Goal: Communication & Community: Answer question/provide support

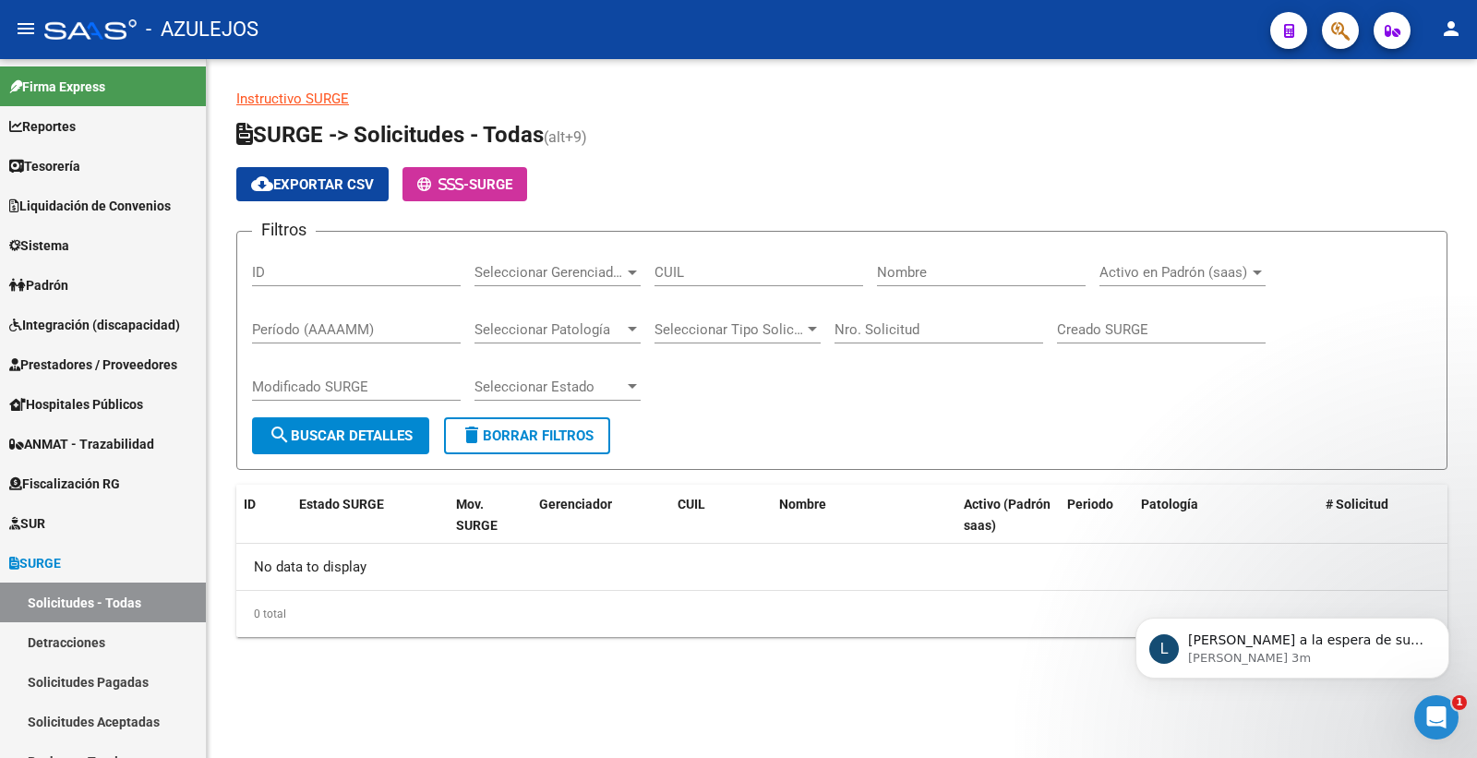
scroll to position [205, 0]
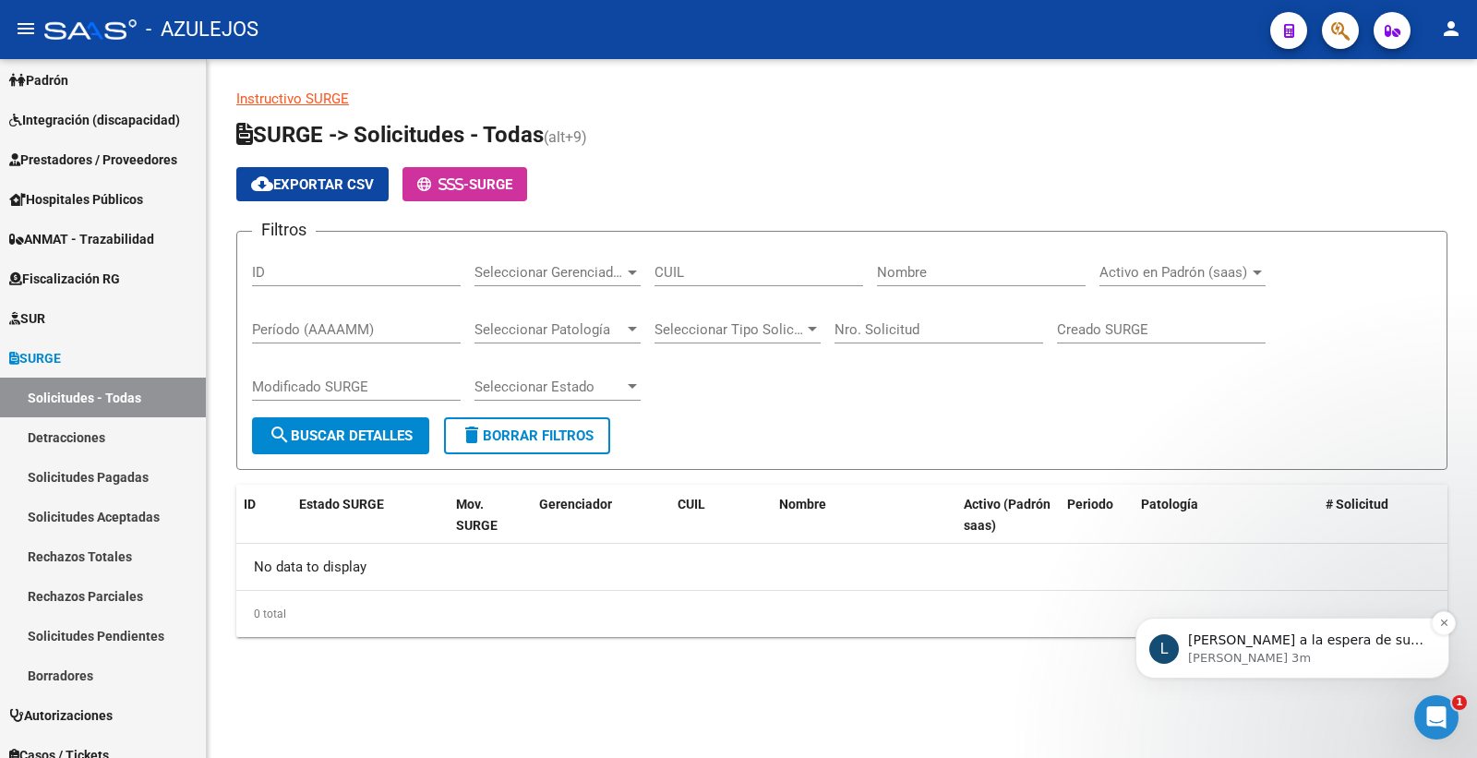
click at [1319, 661] on p "[PERSON_NAME] 3m" at bounding box center [1307, 658] width 238 height 17
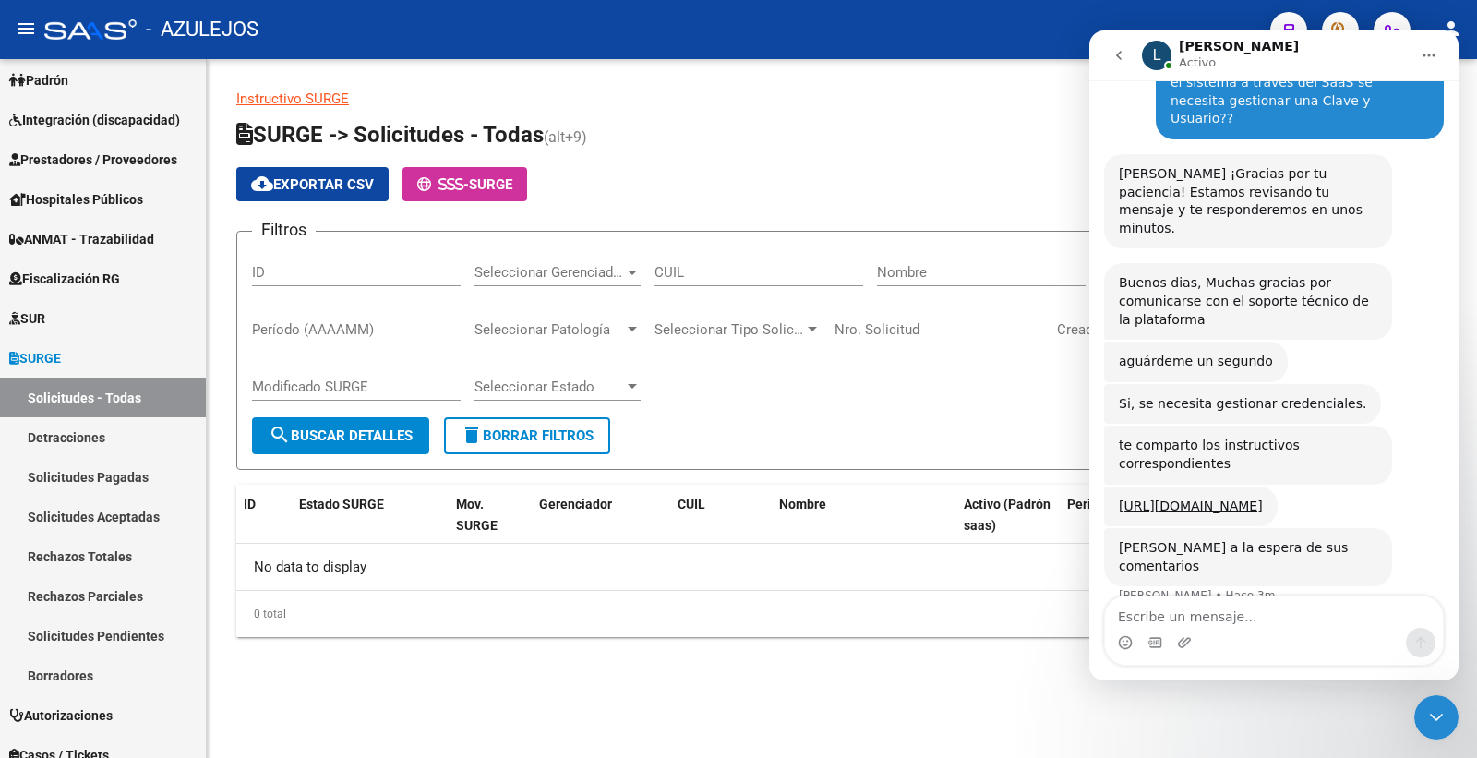
scroll to position [139, 0]
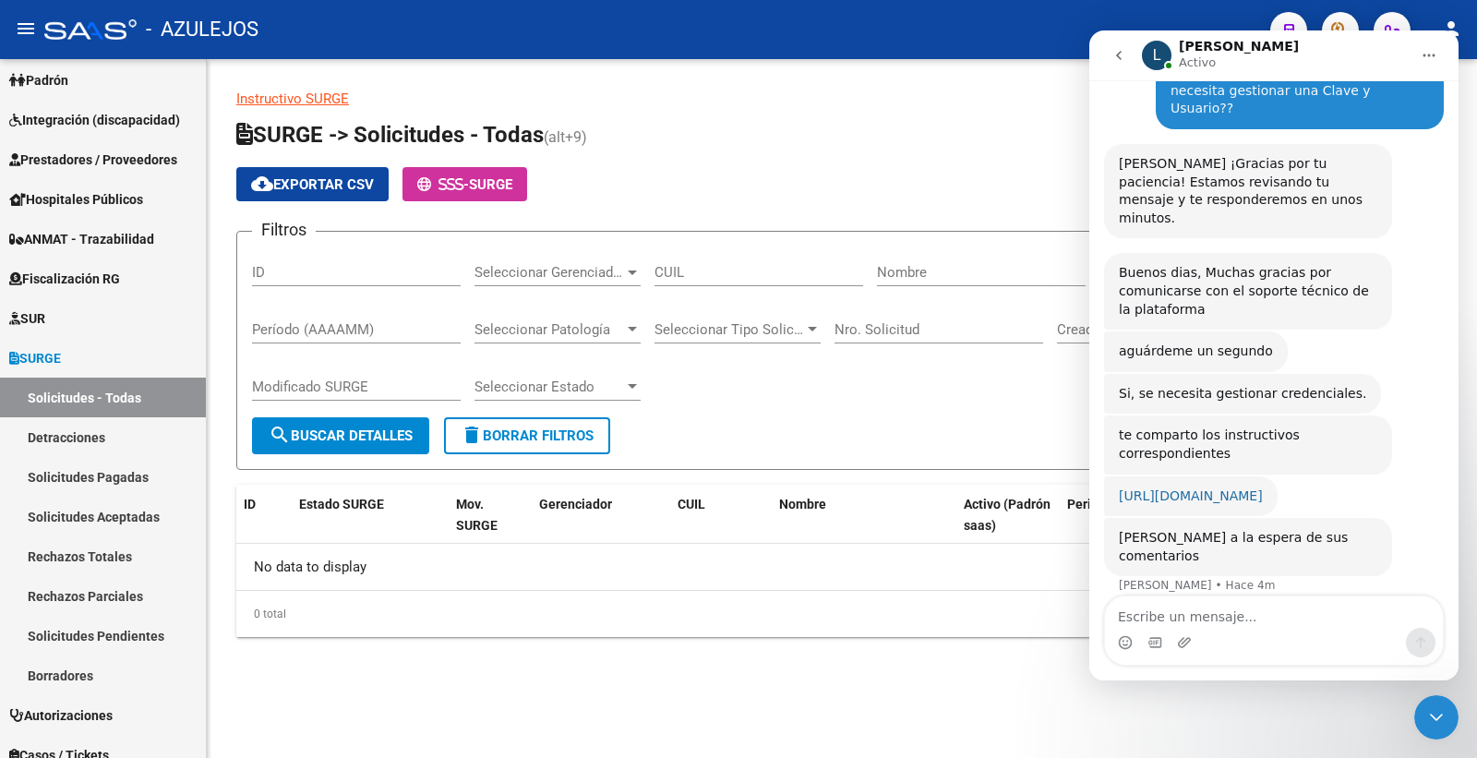
click at [1262, 488] on link "[URL][DOMAIN_NAME]" at bounding box center [1191, 495] width 144 height 15
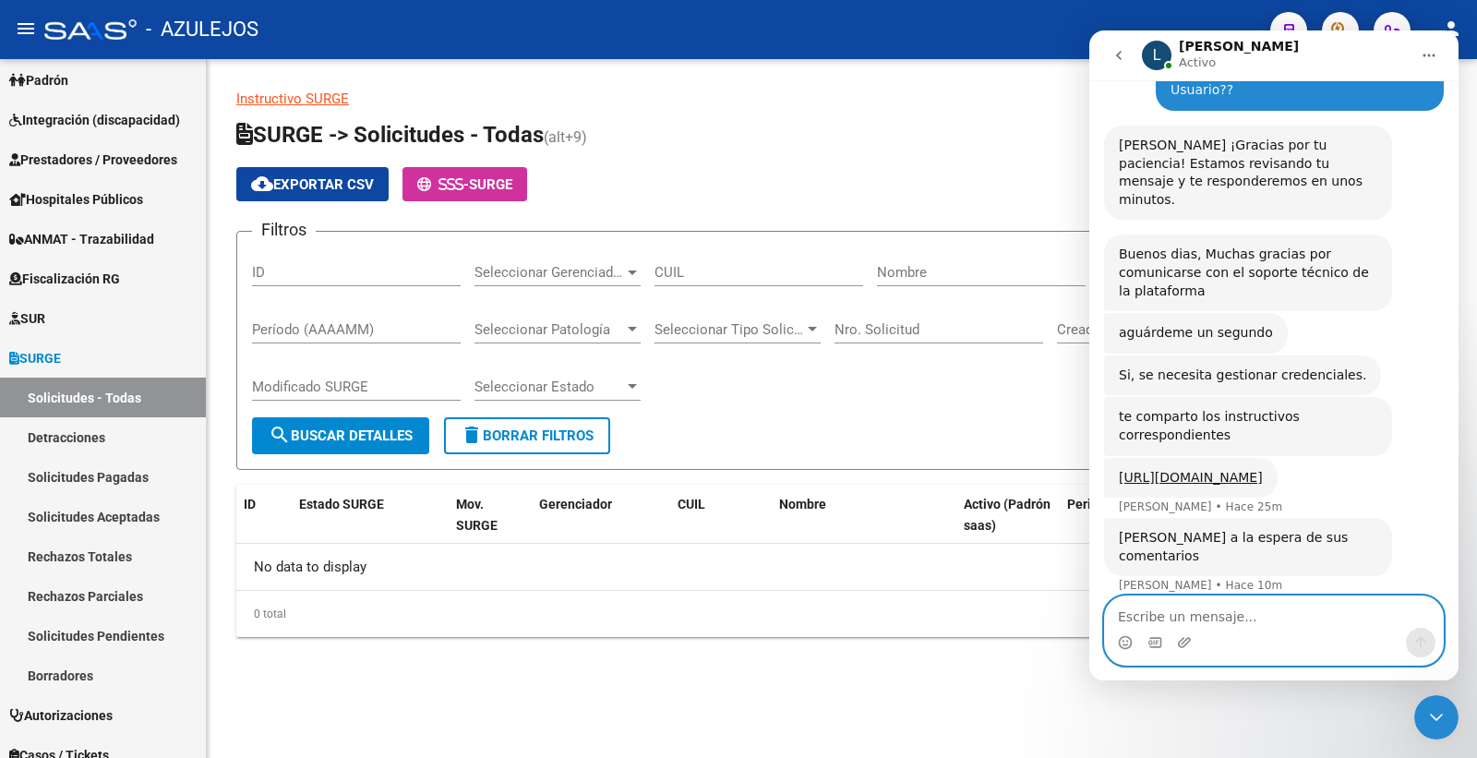
click at [1143, 614] on textarea "Escribe un mensaje..." at bounding box center [1274, 611] width 338 height 31
type textarea "h"
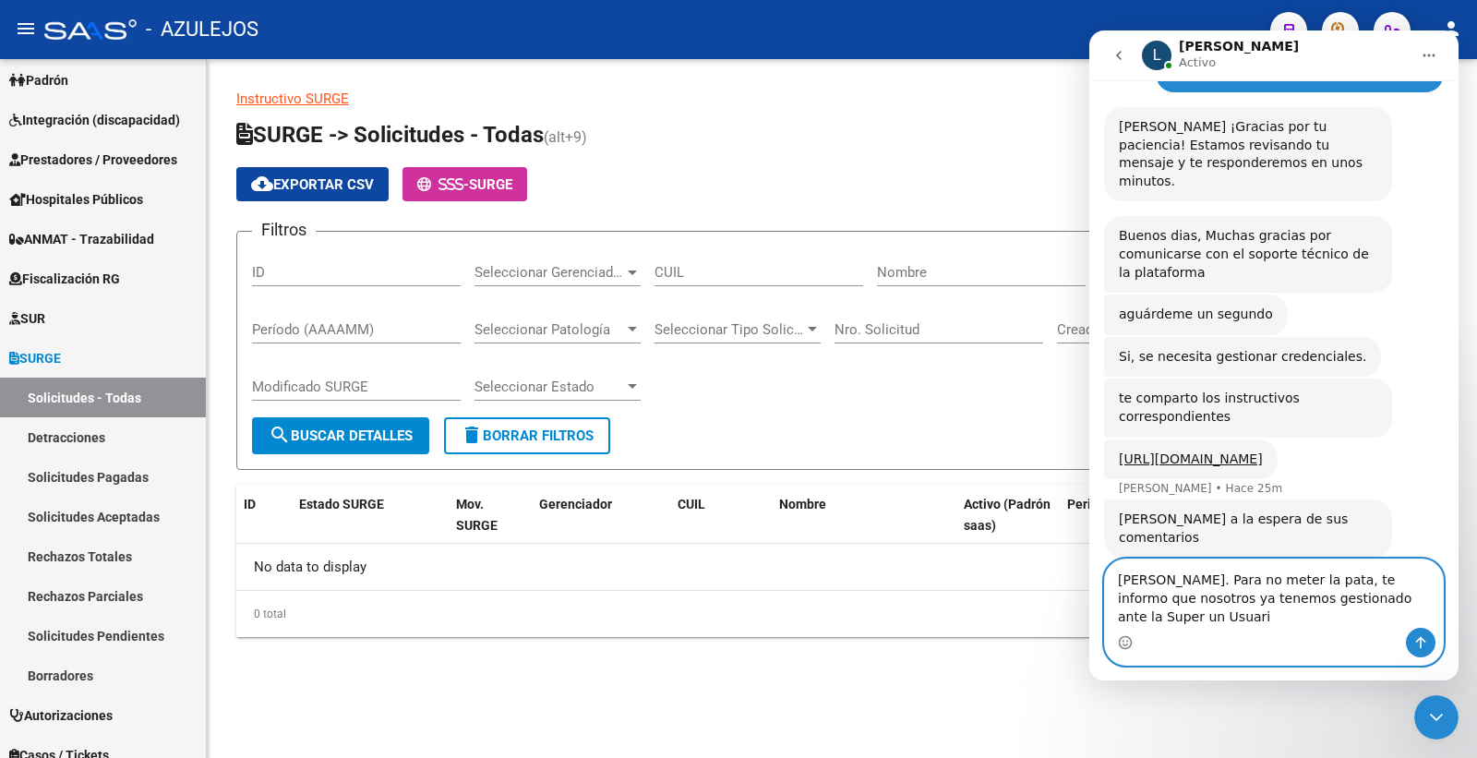
scroll to position [195, 0]
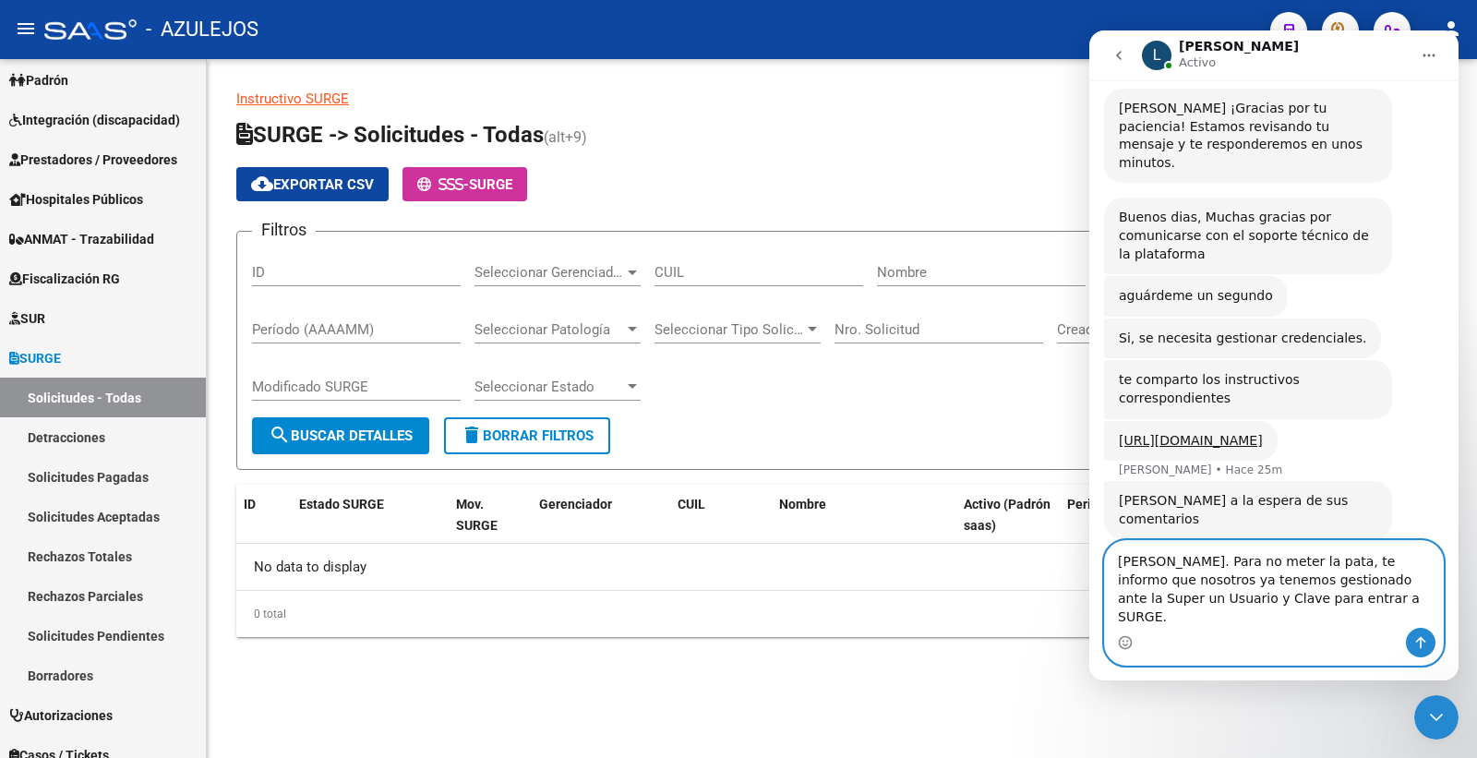
type textarea "[PERSON_NAME]. Para no meter la pata, te informo que nosotros ya tenemos gestio…"
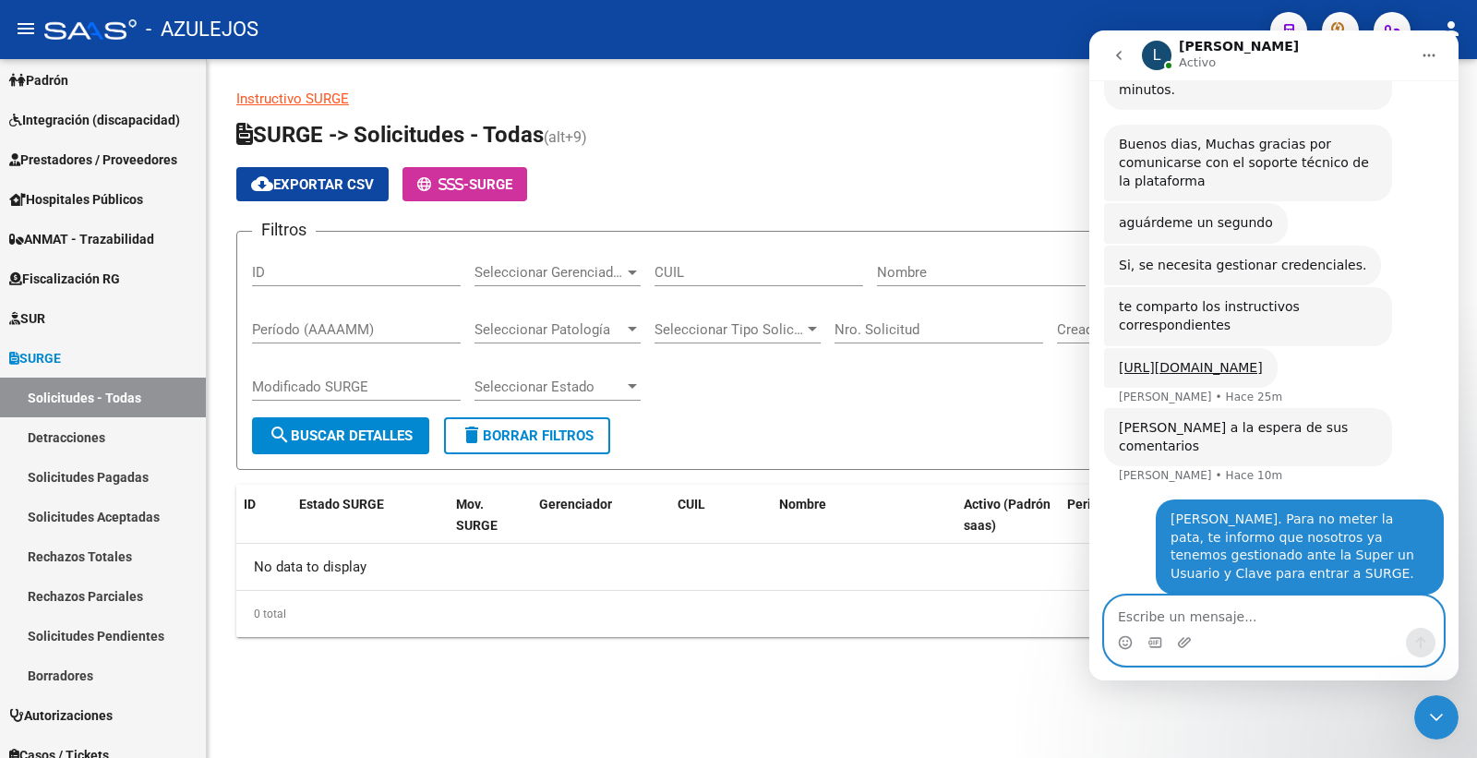
scroll to position [266, 0]
type textarea "a"
type textarea "A"
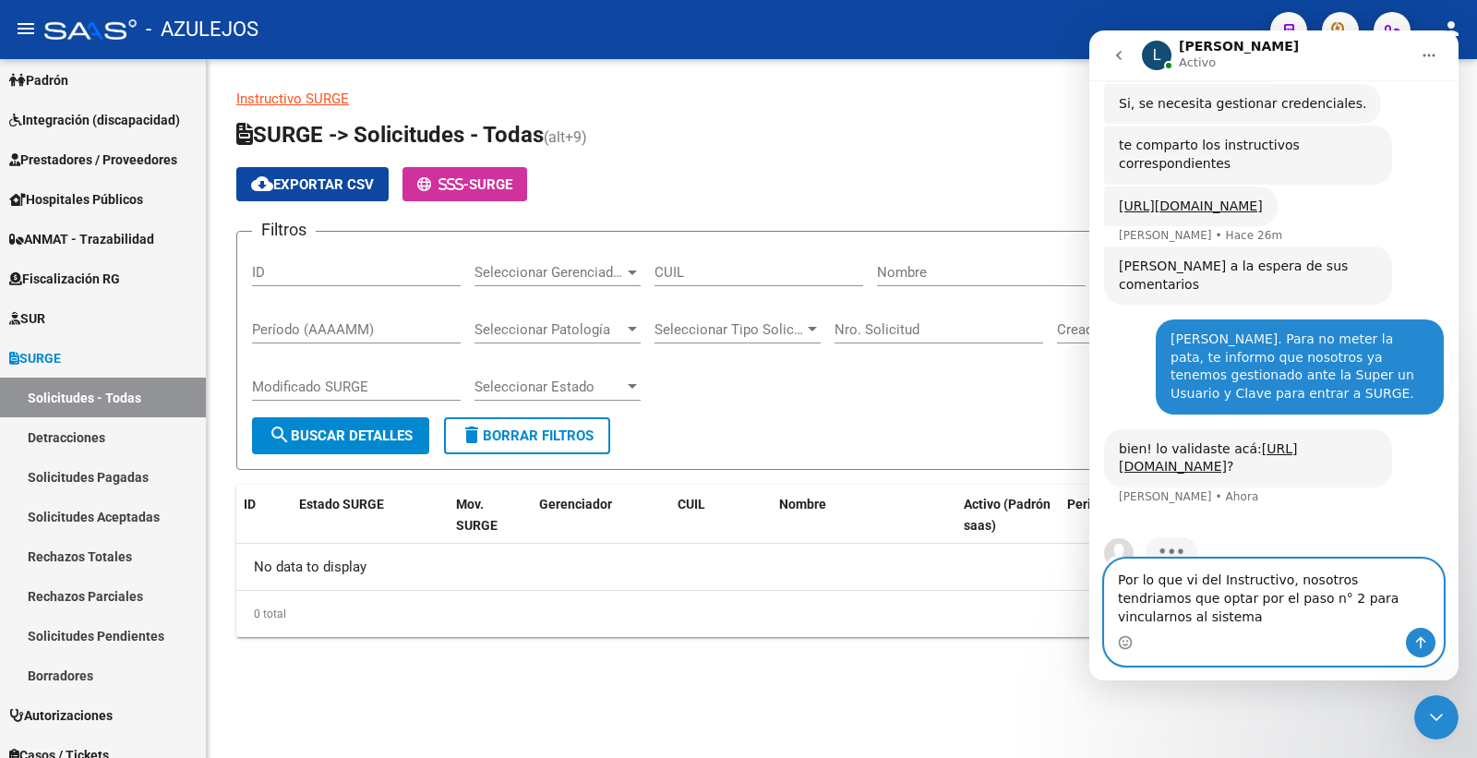
scroll to position [358, 0]
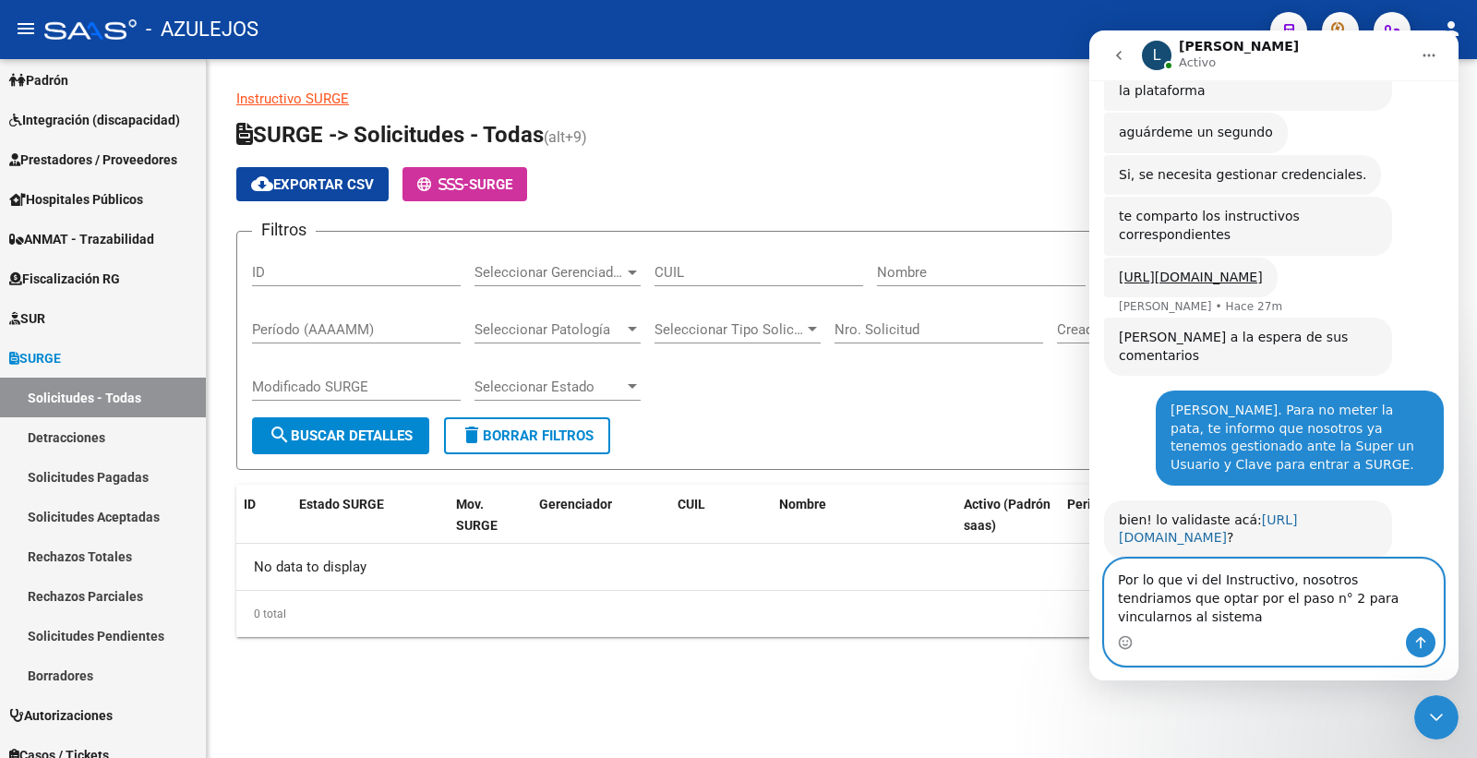
type textarea "Por lo que vi del Instructivo, nosotros tendriamos que optar por el paso n° 2 p…"
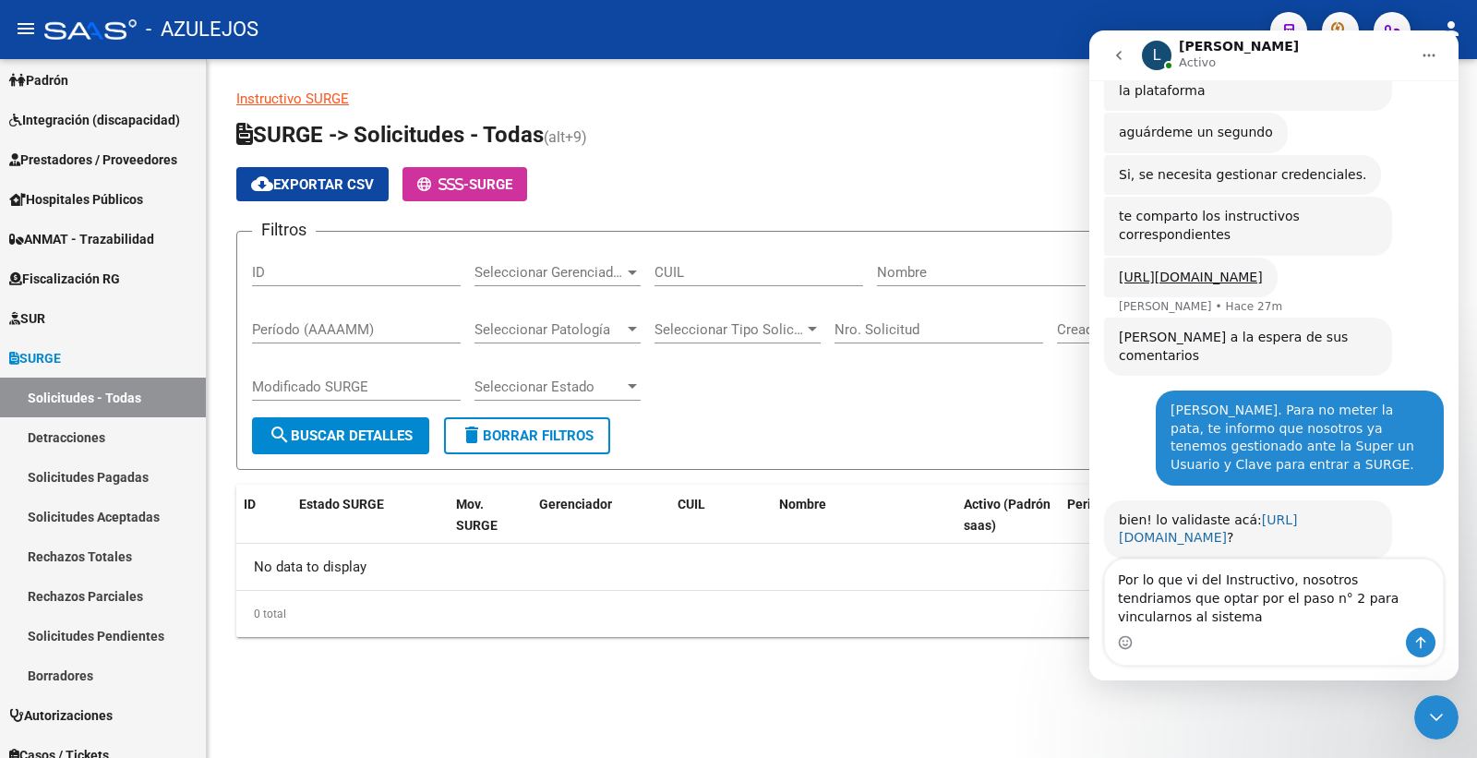
click at [1235, 520] on link "[URL][DOMAIN_NAME]" at bounding box center [1208, 528] width 178 height 33
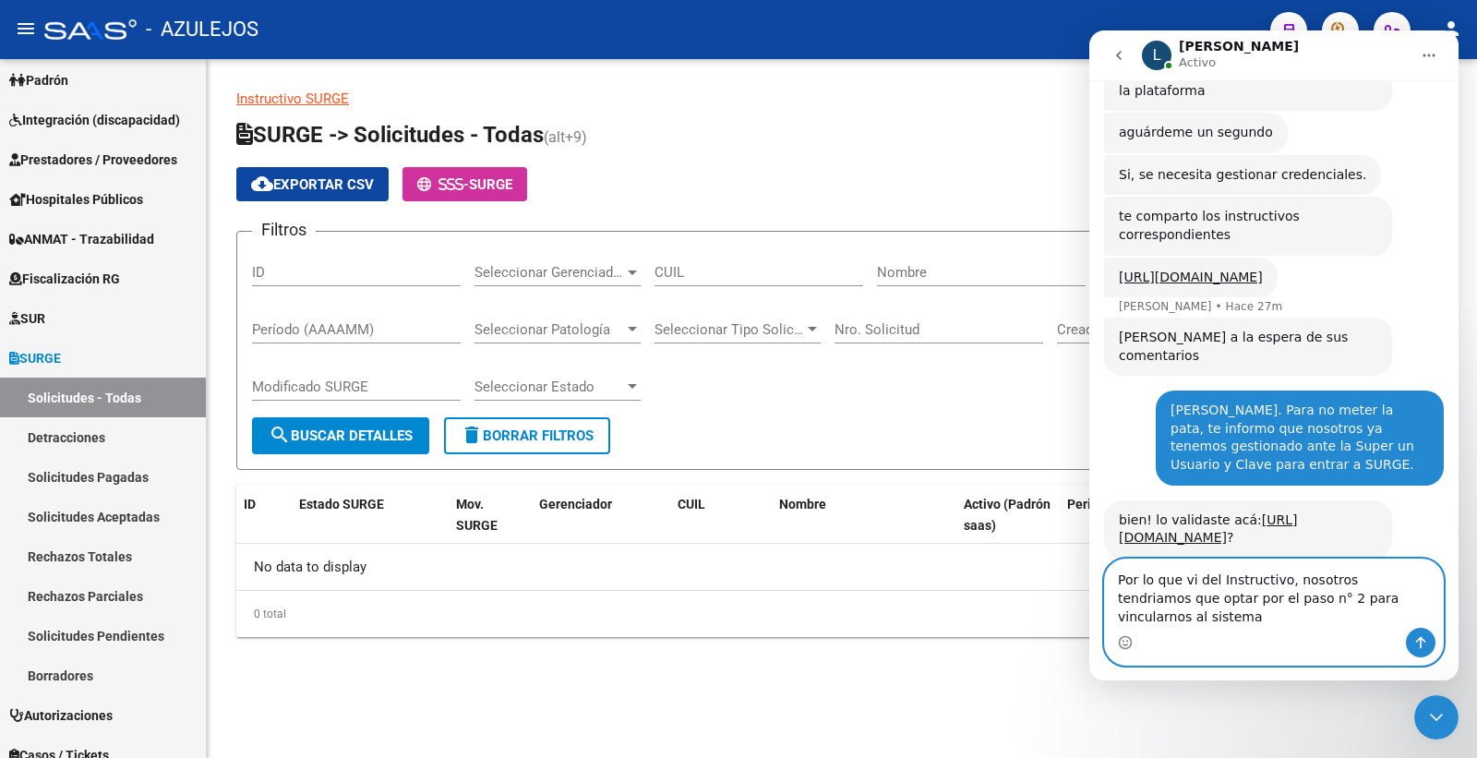
drag, startPoint x: 1407, startPoint y: 617, endPoint x: 1119, endPoint y: 594, distance: 289.0
click at [1119, 594] on textarea "Por lo que vi del Instructivo, nosotros tendriamos que optar por el paso n° 2 p…" at bounding box center [1274, 594] width 338 height 68
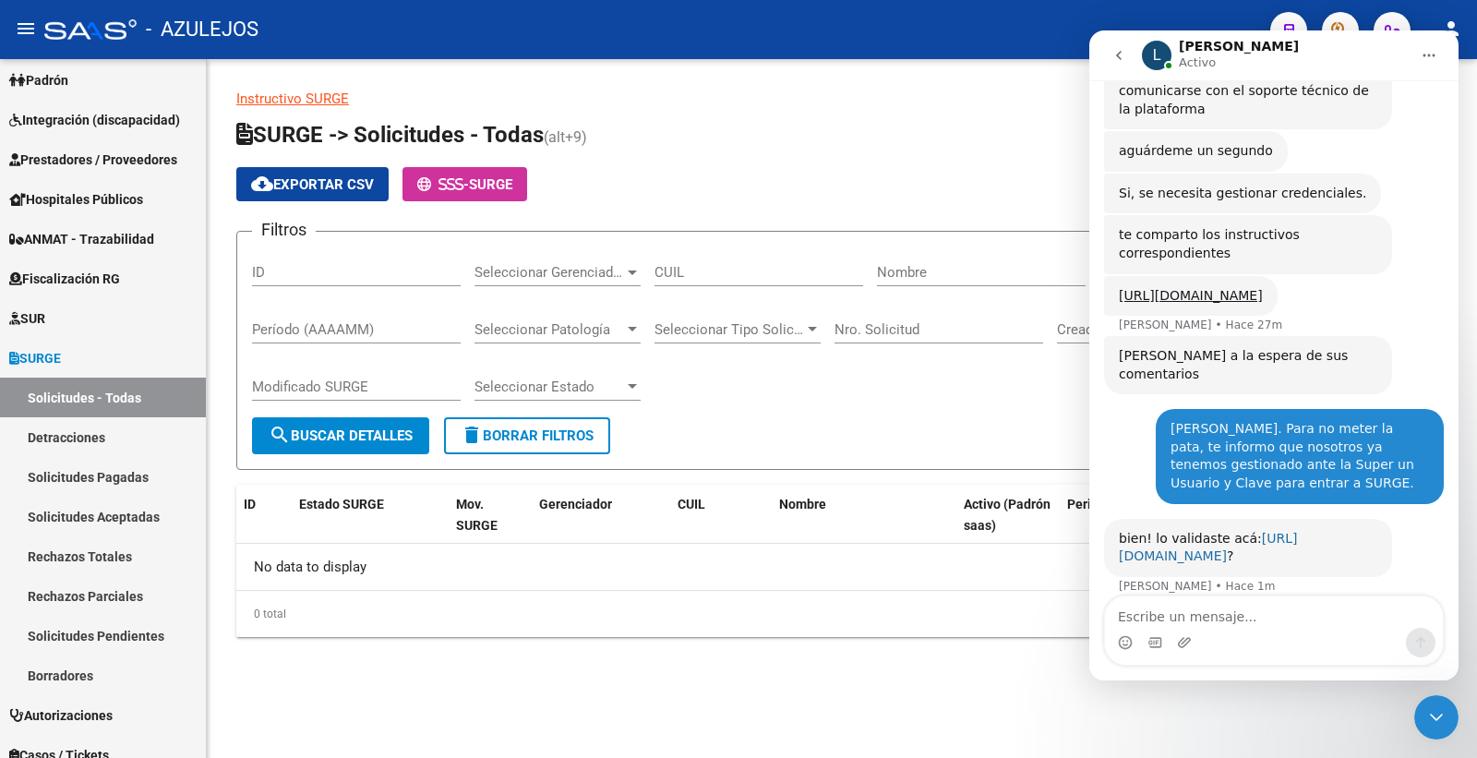
click at [1286, 541] on link "[URL][DOMAIN_NAME]" at bounding box center [1208, 547] width 178 height 33
click at [1174, 540] on link "[URL][DOMAIN_NAME]" at bounding box center [1208, 547] width 178 height 33
click at [1331, 538] on div "bien! lo validaste acá: [URL][DOMAIN_NAME] ?" at bounding box center [1248, 548] width 259 height 36
drag, startPoint x: 1341, startPoint y: 535, endPoint x: 1114, endPoint y: 535, distance: 227.1
click at [1114, 535] on div "bien! lo validaste acá: [URL][DOMAIN_NAME] ? [PERSON_NAME] 2m" at bounding box center [1248, 548] width 288 height 58
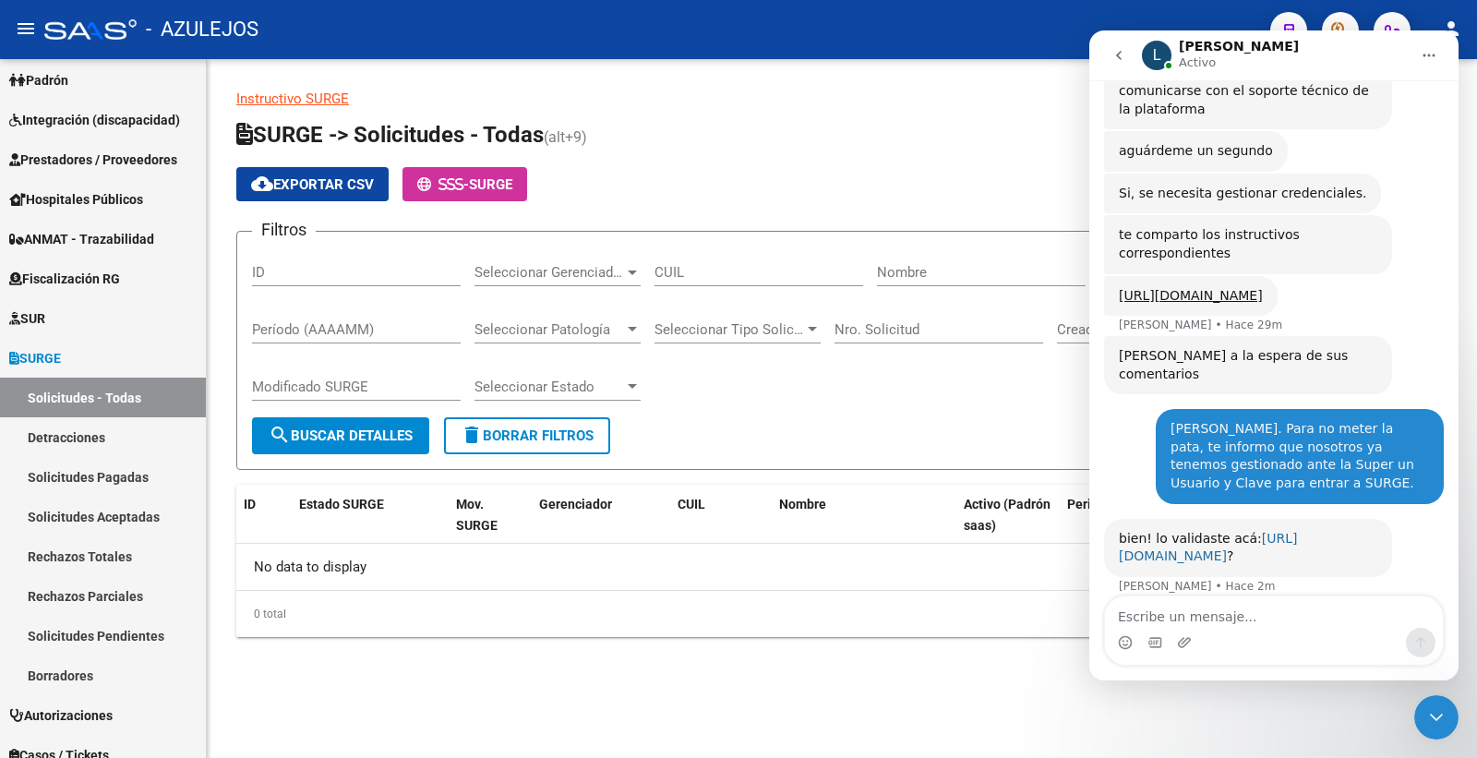
copy div "[URL][DOMAIN_NAME] ?"
click at [1415, 550] on div "bien! lo validaste acá: [URL][DOMAIN_NAME] ? [PERSON_NAME] 3m" at bounding box center [1274, 568] width 340 height 99
click at [1239, 536] on link "[URL][DOMAIN_NAME]" at bounding box center [1208, 547] width 178 height 33
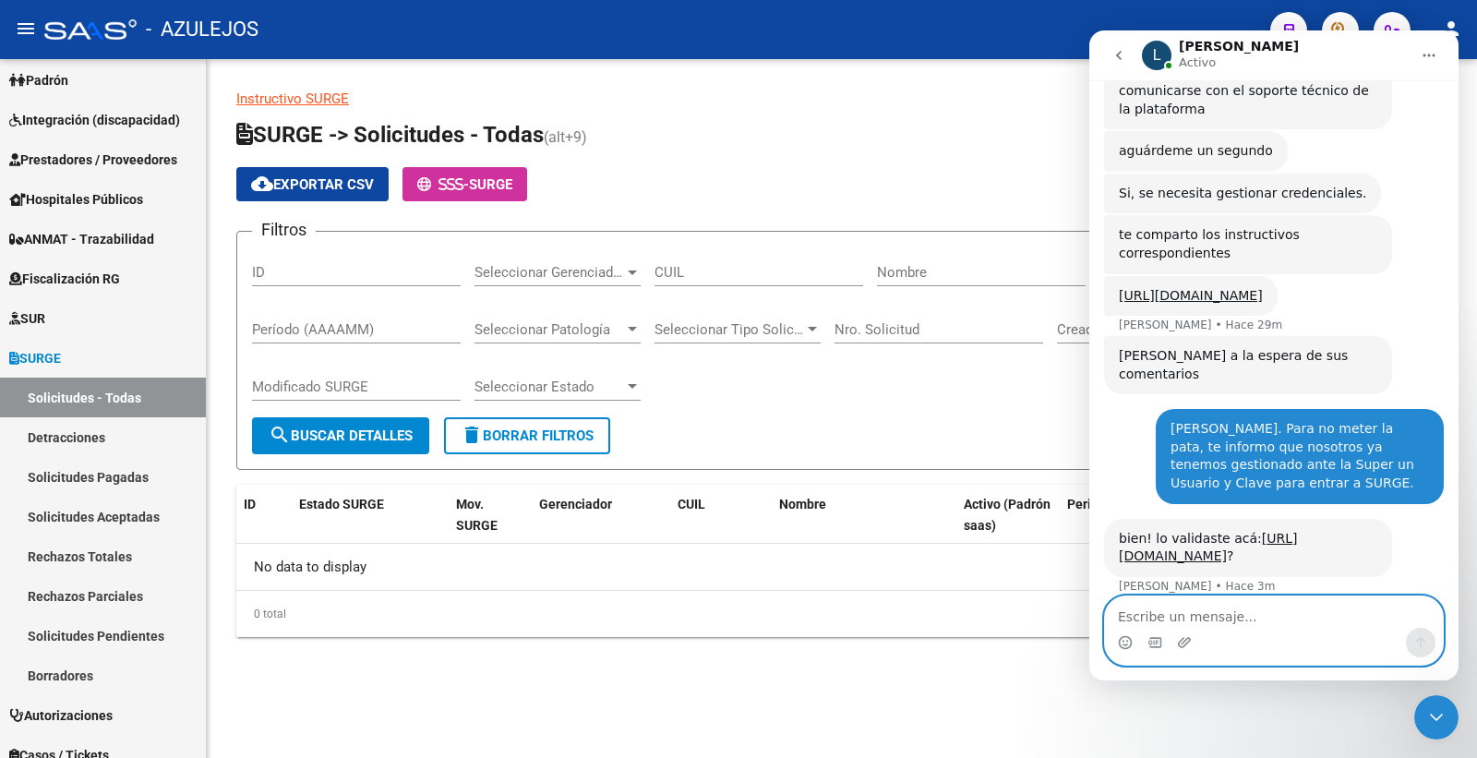
click at [1154, 619] on textarea "Escribe un mensaje..." at bounding box center [1274, 611] width 338 height 31
type textarea "T"
type textarea "S"
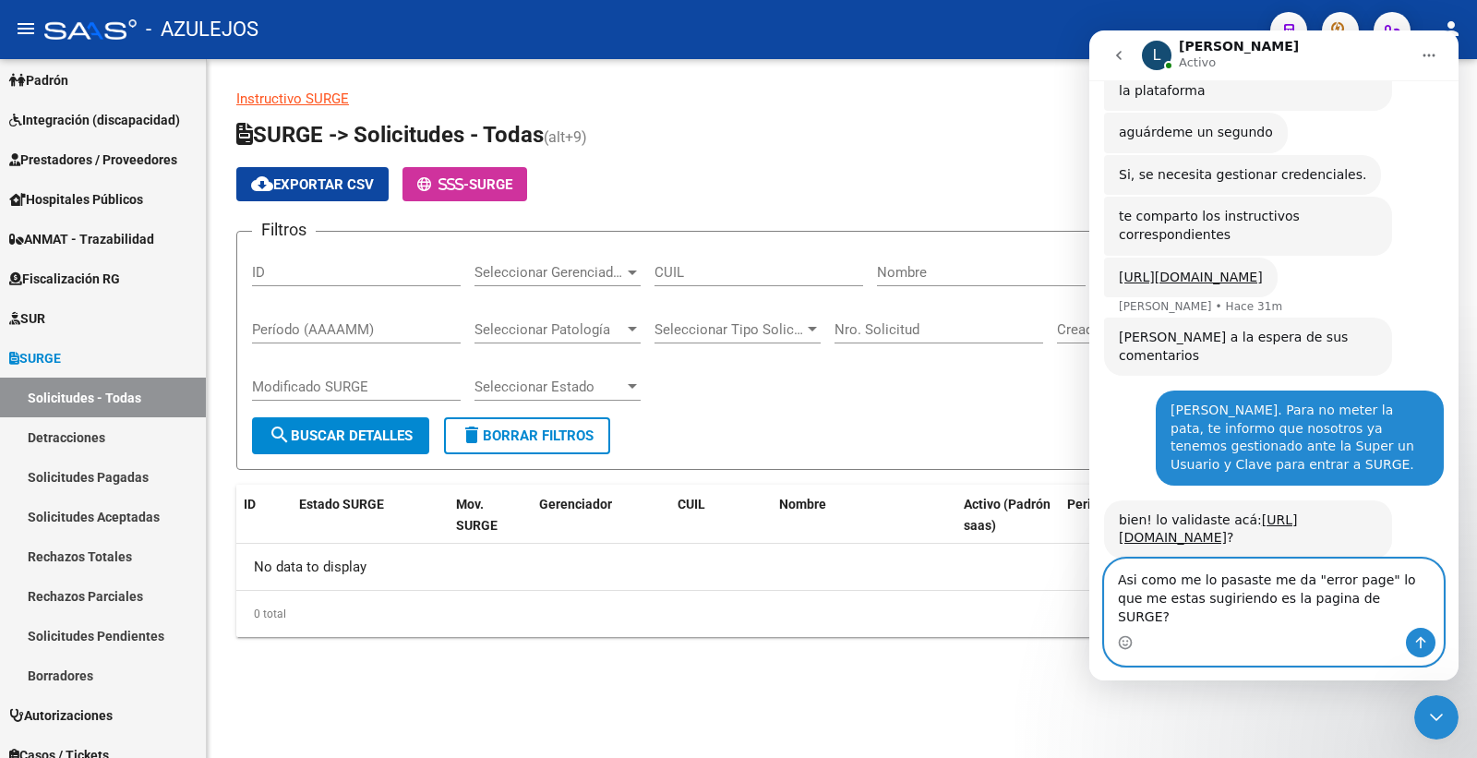
click at [1229, 618] on textarea "Asi como me lo pasaste me da "error page" lo que me estas sugiriendo es la pagi…" at bounding box center [1274, 594] width 338 height 68
type textarea "Asi como me lo pasaste me da "error page" lo que me estas sugiriendo es entrar …"
click at [1414, 637] on icon "Enviar un mensaje…" at bounding box center [1421, 642] width 15 height 15
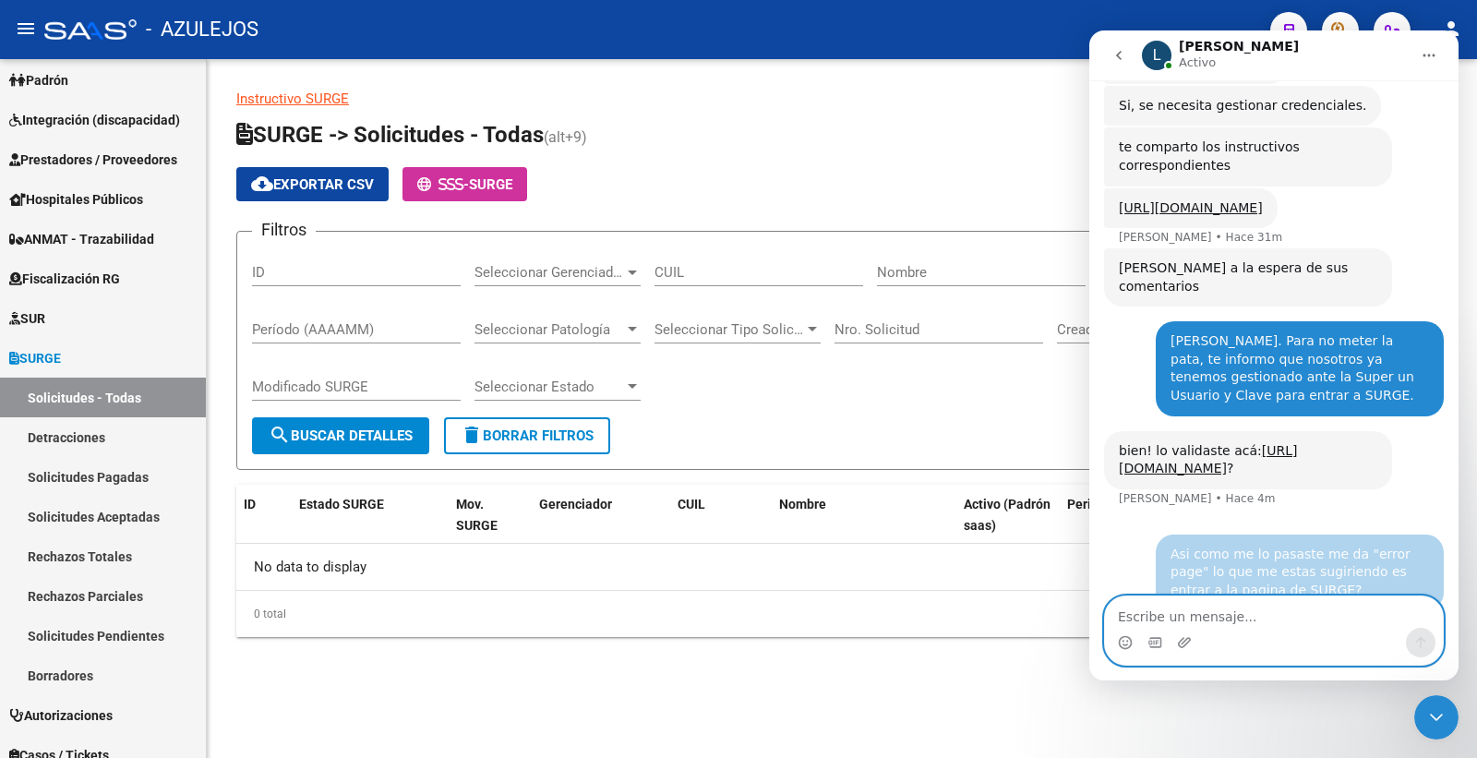
scroll to position [431, 0]
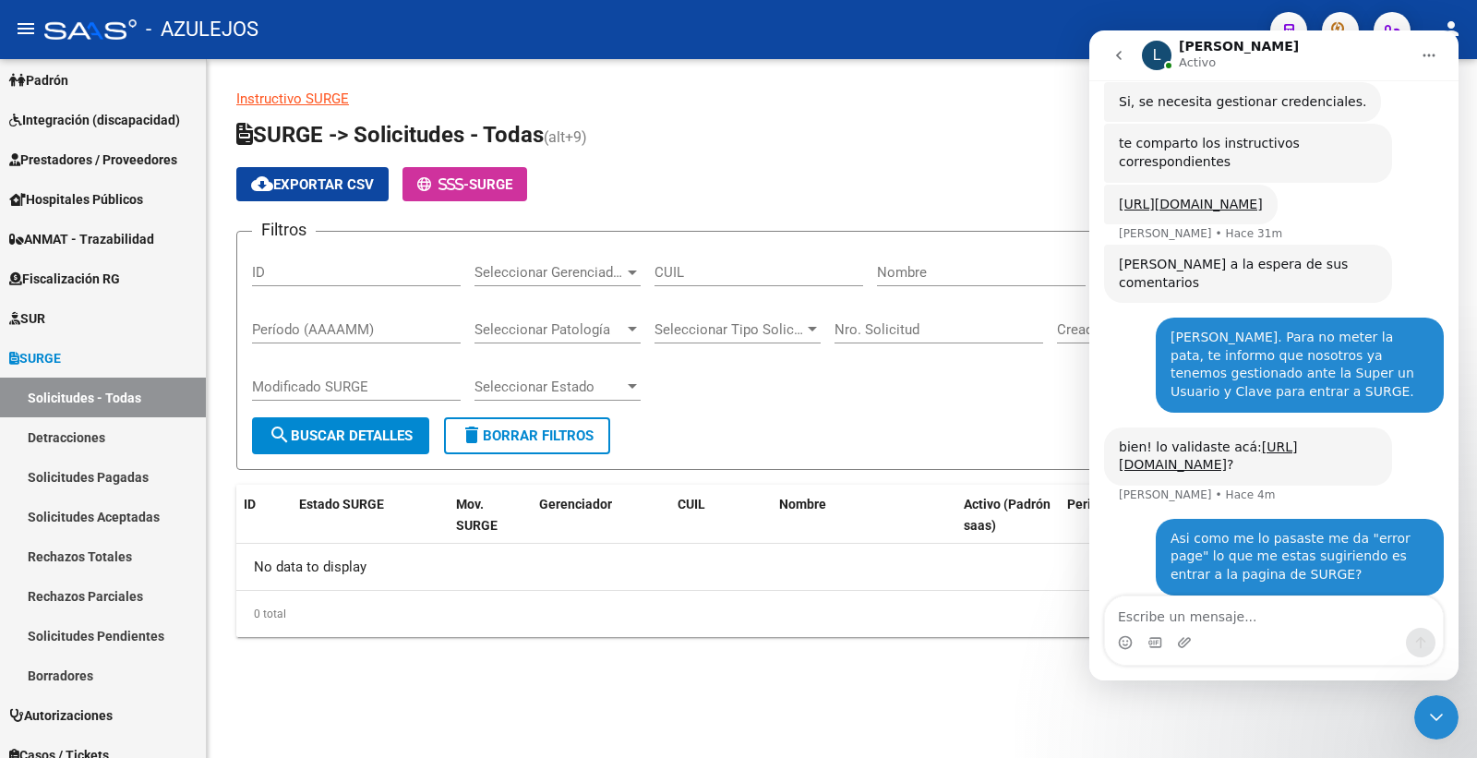
click at [1447, 711] on icon "Cerrar Intercom Messenger" at bounding box center [1437, 717] width 22 height 22
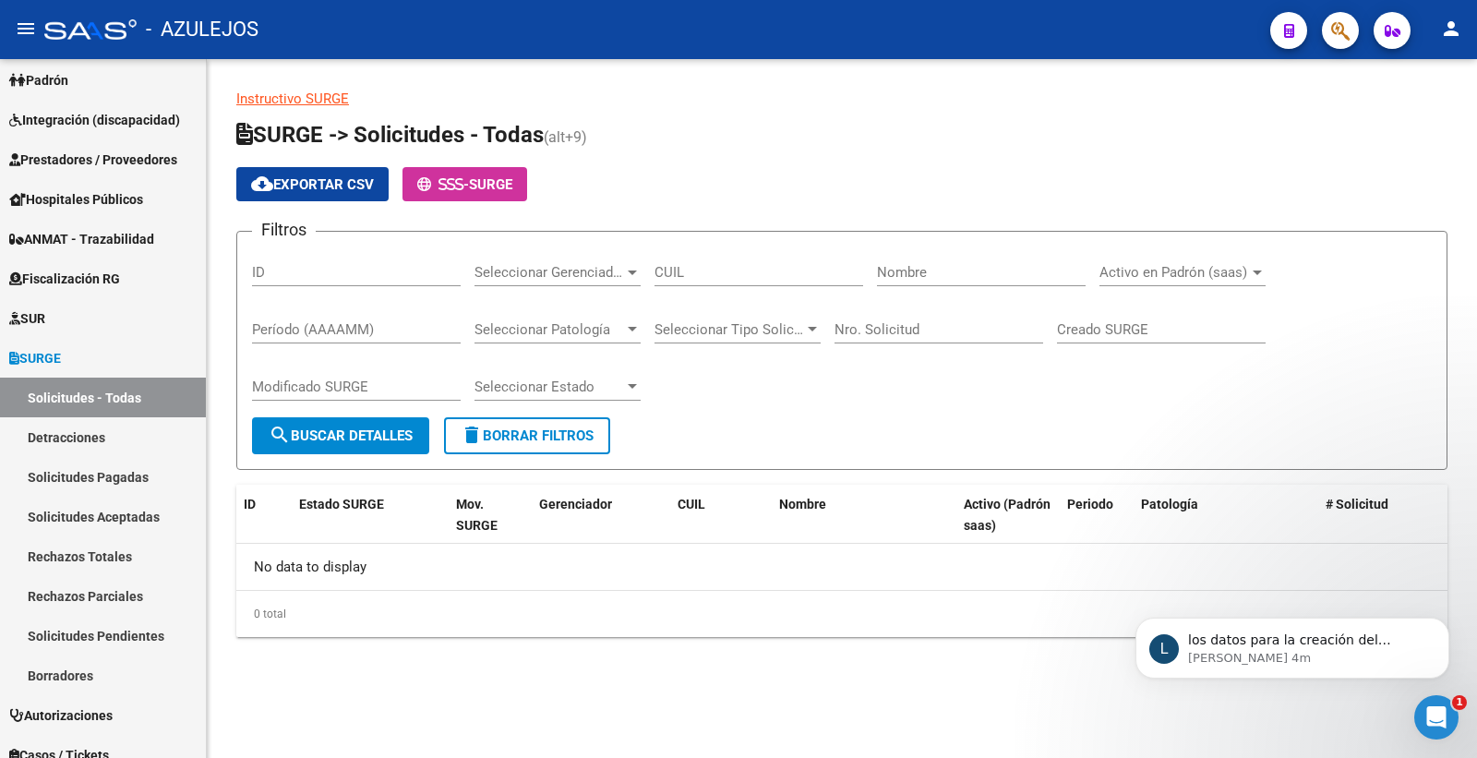
scroll to position [963, 0]
click at [1342, 669] on div "L los datos para la creación del usuario serían: Usuario surge: [PERSON_NAME], …" at bounding box center [1293, 648] width 314 height 61
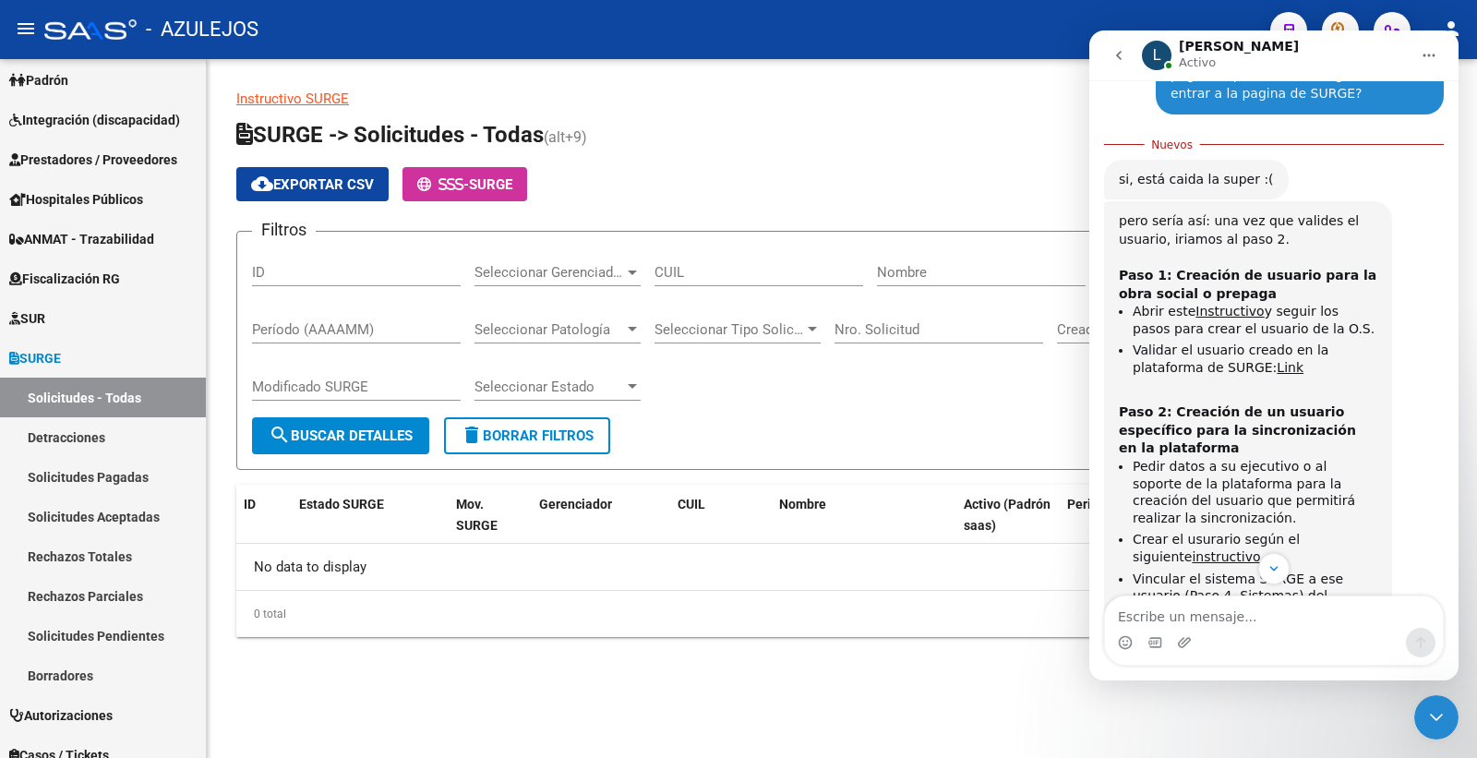
scroll to position [975, 0]
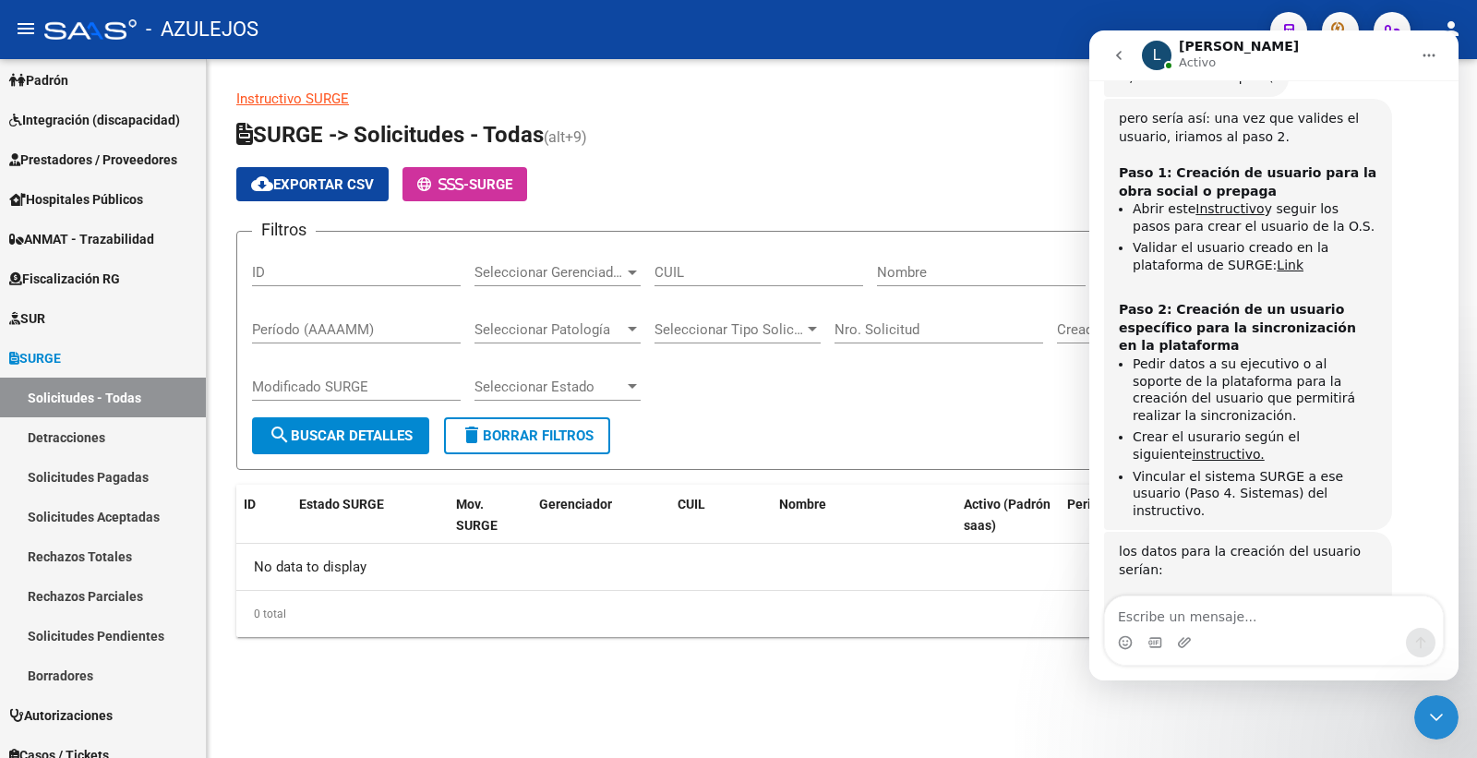
drag, startPoint x: 922, startPoint y: 713, endPoint x: 1075, endPoint y: 594, distance: 194.1
click at [923, 711] on mat-sidenav-content "Instructivo SURGE SURGE -> Solicitudes - Todas (alt+9) cloud_download Exportar …" at bounding box center [842, 408] width 1271 height 699
click at [1442, 729] on div "Cerrar Intercom Messenger" at bounding box center [1437, 717] width 44 height 44
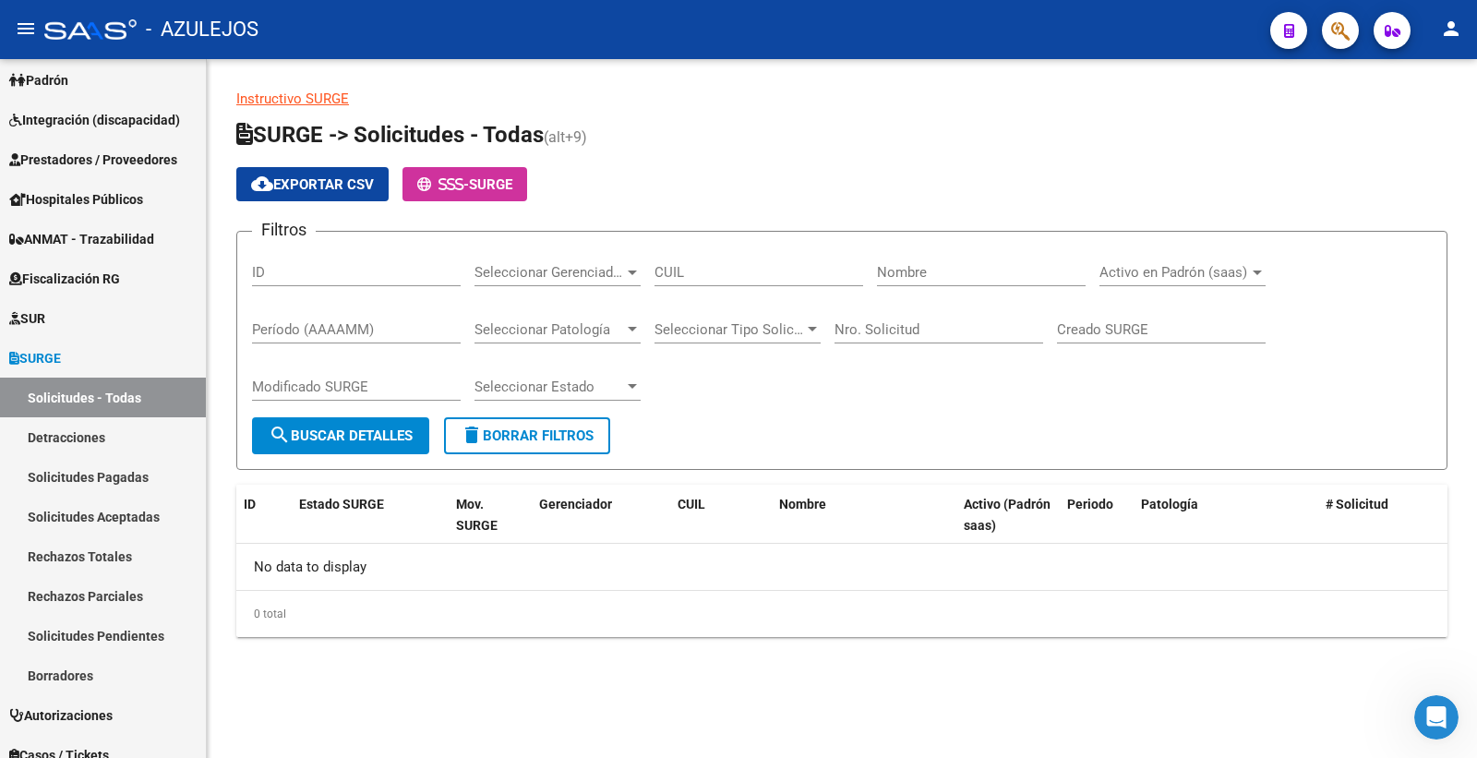
click at [1428, 717] on icon "Abrir Intercom Messenger" at bounding box center [1437, 718] width 30 height 30
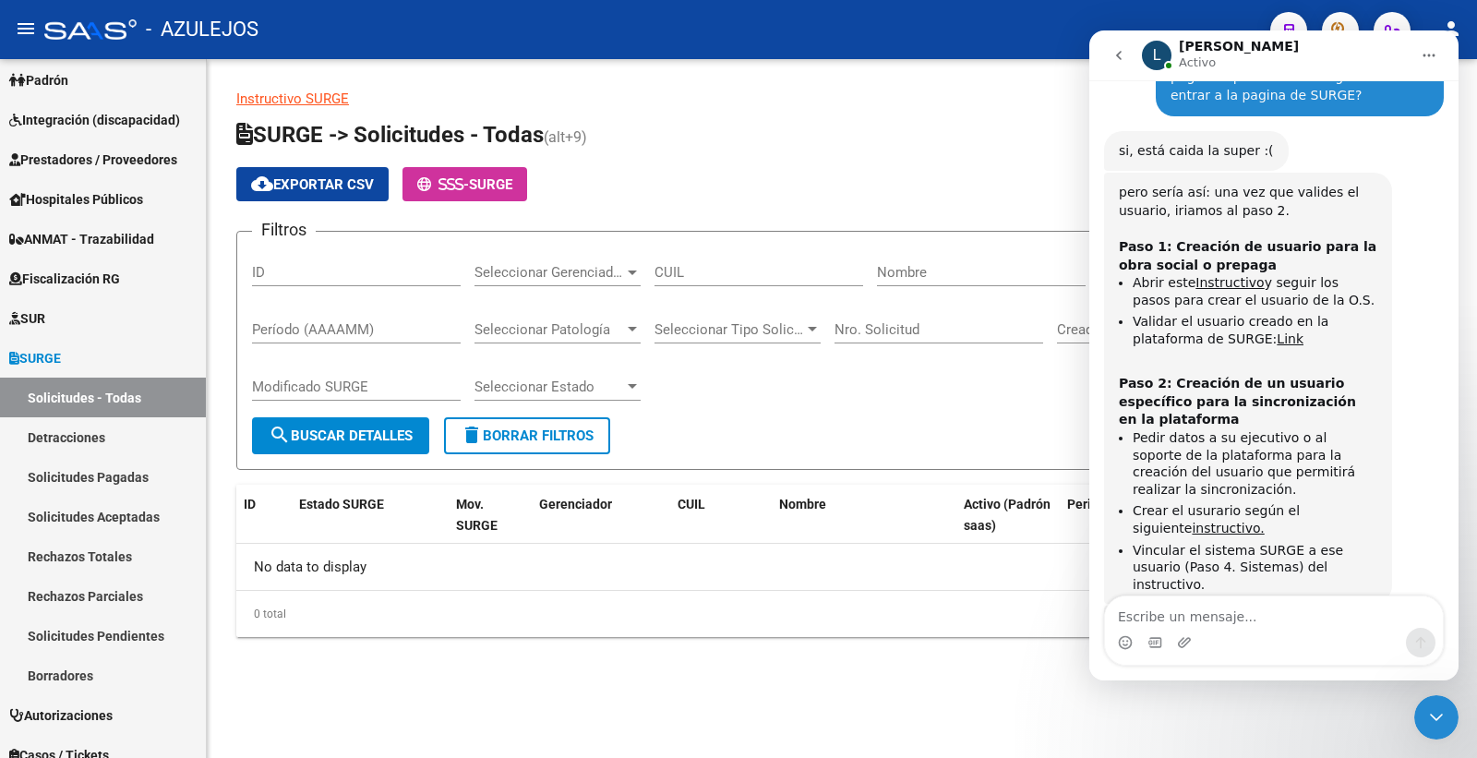
scroll to position [946, 0]
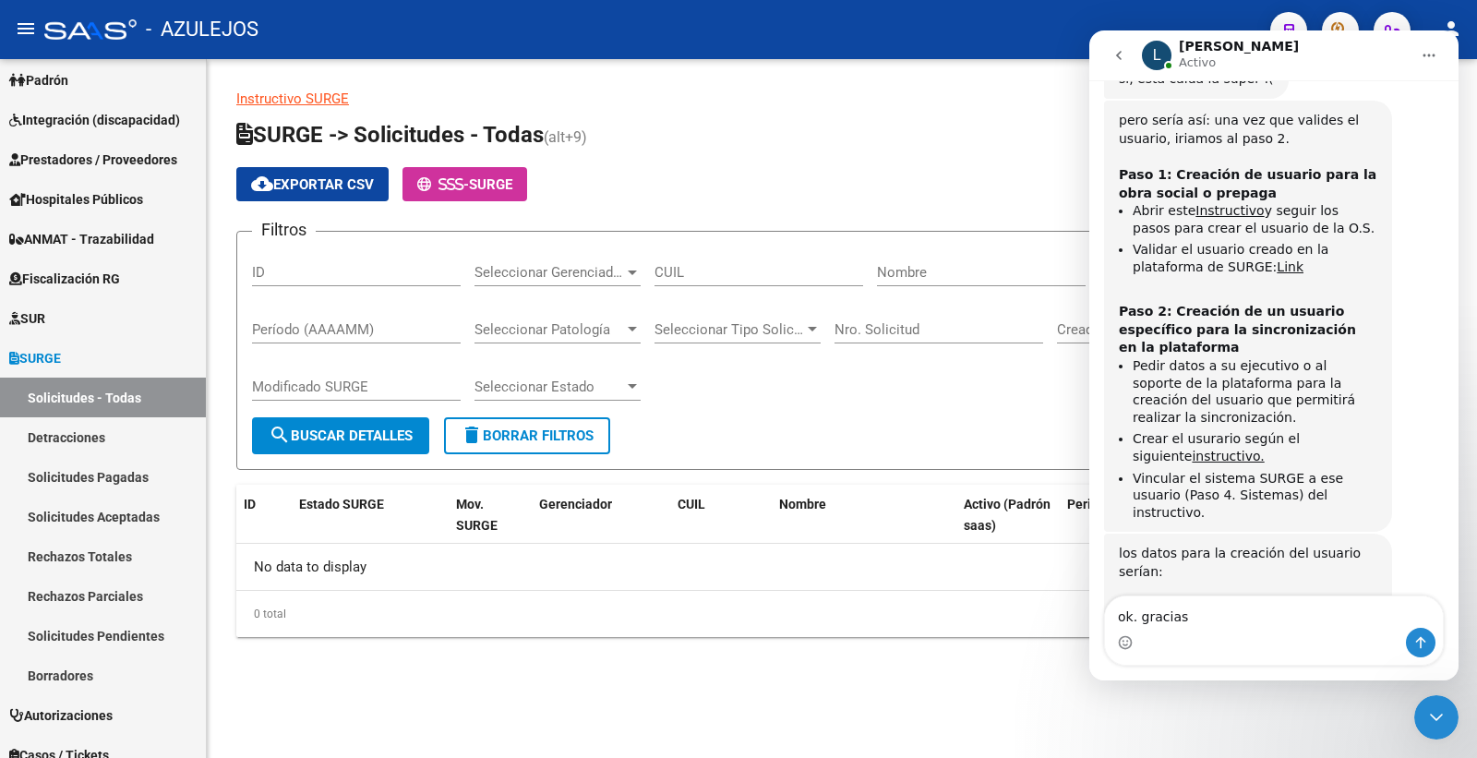
type textarea "ok. gracias!"
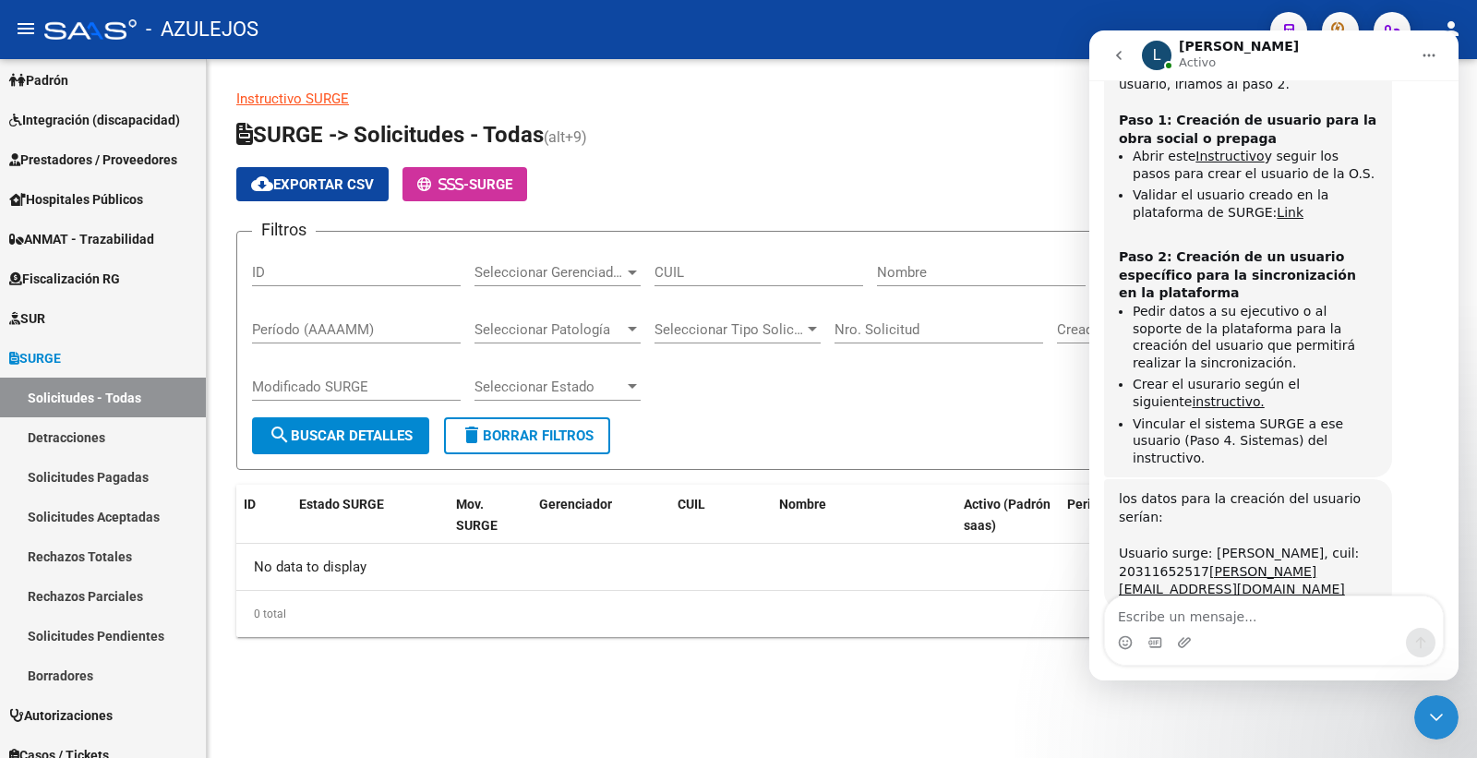
click at [1434, 717] on icon "Cerrar Intercom Messenger" at bounding box center [1436, 717] width 13 height 7
